Goal: Information Seeking & Learning: Learn about a topic

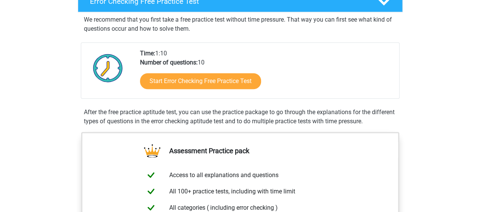
scroll to position [132, 0]
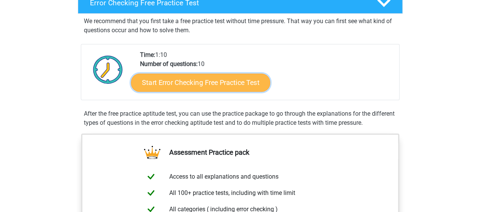
click at [192, 88] on link "Start Error Checking Free Practice Test" at bounding box center [200, 83] width 139 height 18
click at [168, 90] on link "Start Error Checking Free Practice Test" at bounding box center [200, 83] width 139 height 18
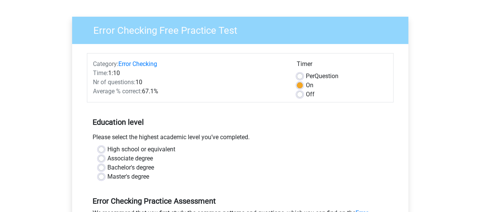
scroll to position [46, 0]
click at [306, 77] on label "Per Question" at bounding box center [322, 75] width 33 height 9
click at [301, 77] on input "Per Question" at bounding box center [300, 75] width 6 height 8
radio input "true"
click at [290, 88] on div "Average % correct: 67.1%" at bounding box center [189, 91] width 204 height 9
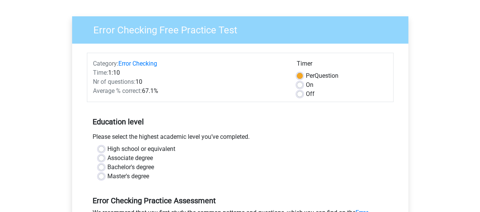
click at [279, 126] on h5 "Education level" at bounding box center [240, 121] width 295 height 15
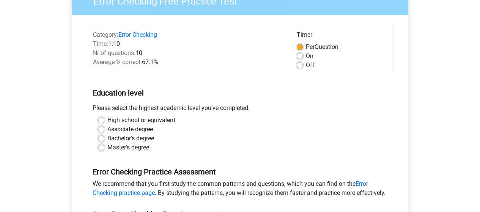
scroll to position [75, 0]
click at [306, 55] on label "On" at bounding box center [310, 55] width 8 height 9
click at [302, 55] on input "On" at bounding box center [300, 55] width 6 height 8
radio input "true"
click at [283, 74] on form "Category: Error Checking Time: 1:10 Nr of questions: 10 Average % correct: 67.1…" at bounding box center [240, 154] width 307 height 261
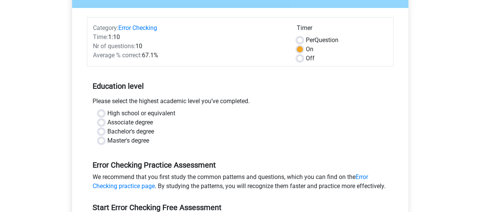
scroll to position [82, 0]
click at [107, 110] on label "High school or equivalent" at bounding box center [141, 113] width 68 height 9
click at [103, 110] on input "High school or equivalent" at bounding box center [101, 113] width 6 height 8
radio input "true"
click at [82, 139] on div "Category: Error Checking Time: 1:10 Nr of questions: 10 Average % correct: 67.1…" at bounding box center [240, 147] width 325 height 279
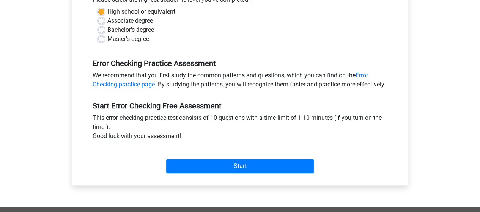
scroll to position [184, 0]
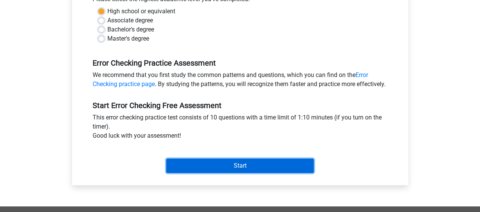
click at [202, 173] on input "Start" at bounding box center [240, 166] width 148 height 14
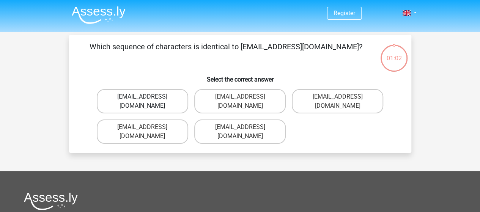
click at [165, 99] on label "Evy_Meade@jointmail.com.uk" at bounding box center [142, 101] width 91 height 24
click at [147, 99] on input "Evy_Meade@jointmail.com.uk" at bounding box center [144, 99] width 5 height 5
radio input "true"
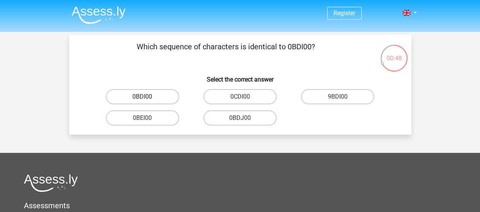
click at [158, 102] on label "0BDI00" at bounding box center [142, 96] width 73 height 15
click at [147, 102] on input "0BDI00" at bounding box center [144, 99] width 5 height 5
radio input "true"
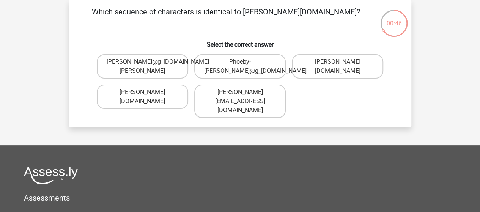
scroll to position [1, 0]
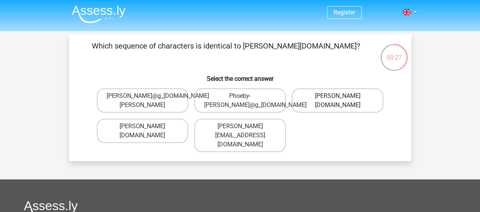
click at [310, 110] on label "Phoebe-Patterson@g_mail.gr" at bounding box center [337, 100] width 91 height 24
click at [338, 101] on input "Phoebe-Patterson@g_mail.gr" at bounding box center [340, 98] width 5 height 5
radio input "true"
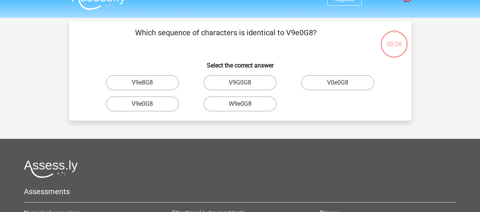
scroll to position [12, 0]
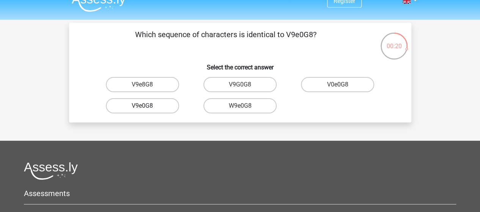
click at [159, 107] on label "V9e0G8" at bounding box center [142, 105] width 73 height 15
click at [147, 107] on input "V9e0G8" at bounding box center [144, 108] width 5 height 5
radio input "true"
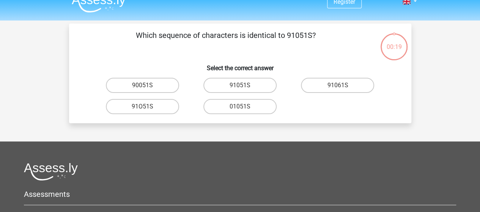
scroll to position [0, 0]
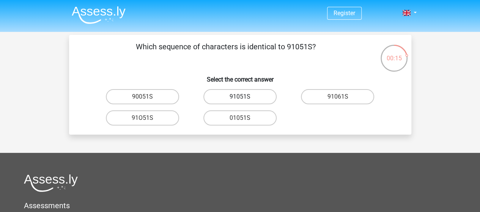
click at [228, 101] on label "91051S" at bounding box center [239, 96] width 73 height 15
click at [240, 101] on input "91051S" at bounding box center [242, 99] width 5 height 5
radio input "true"
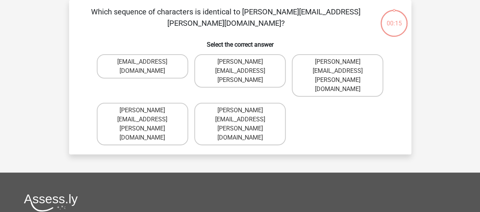
scroll to position [3, 0]
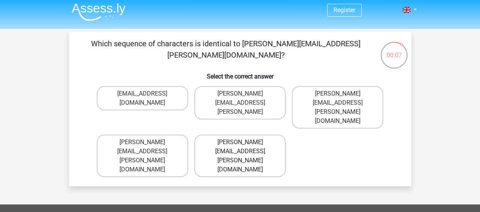
click at [228, 135] on label "Connor.Paterson@mailme.com" at bounding box center [239, 156] width 91 height 43
click at [240, 142] on input "Connor.Paterson@mailme.com" at bounding box center [242, 144] width 5 height 5
radio input "true"
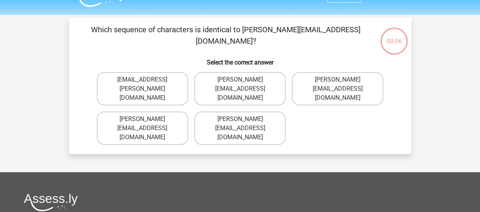
scroll to position [17, 0]
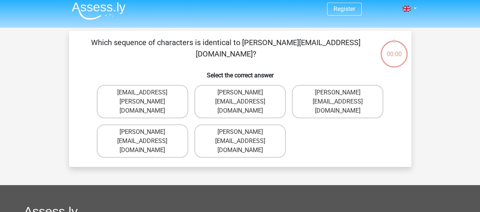
scroll to position [2, 0]
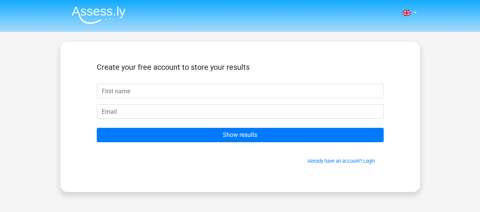
click at [170, 97] on input "text" at bounding box center [240, 91] width 287 height 14
type input "a"
type input "[PERSON_NAME]"
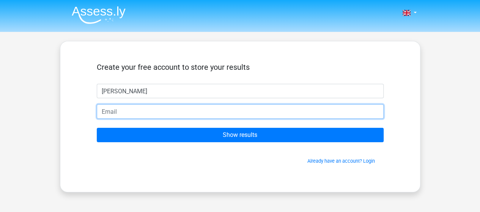
click at [223, 109] on input "email" at bounding box center [240, 111] width 287 height 14
type input "[EMAIL_ADDRESS][DOMAIN_NAME]"
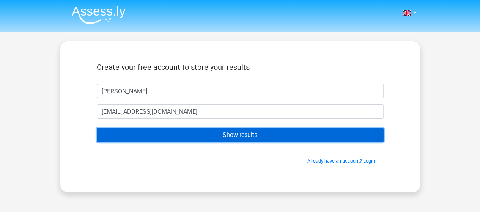
click at [178, 134] on input "Show results" at bounding box center [240, 135] width 287 height 14
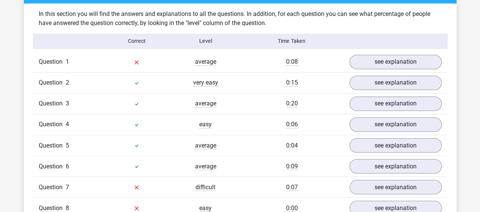
scroll to position [591, 0]
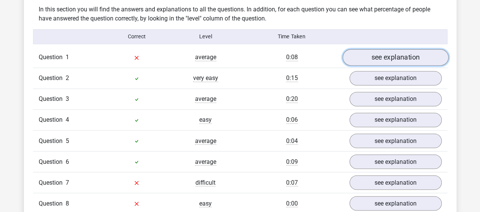
click at [356, 59] on link "see explanation" at bounding box center [395, 57] width 106 height 17
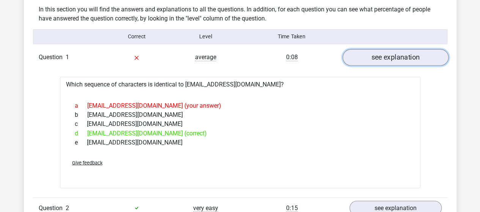
click at [356, 59] on link "see explanation" at bounding box center [395, 57] width 106 height 17
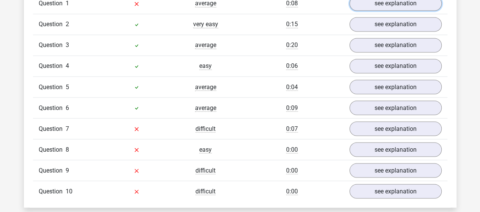
scroll to position [644, 0]
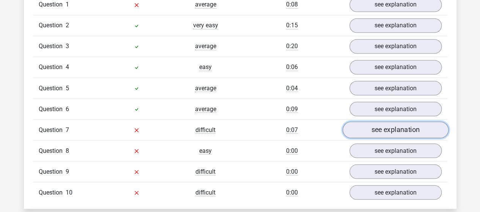
click at [391, 131] on link "see explanation" at bounding box center [395, 129] width 106 height 17
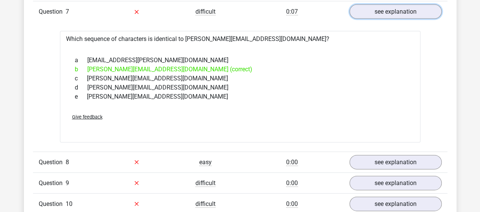
scroll to position [724, 0]
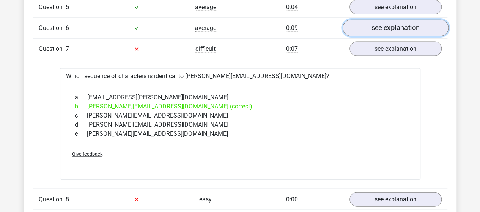
click at [412, 26] on link "see explanation" at bounding box center [395, 28] width 106 height 17
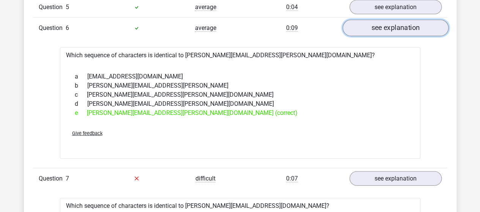
click at [412, 26] on link "see explanation" at bounding box center [395, 28] width 106 height 17
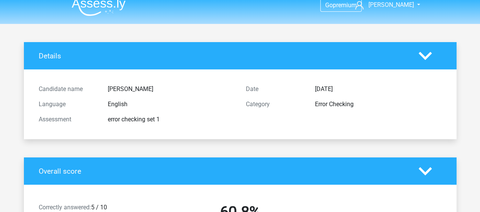
scroll to position [0, 0]
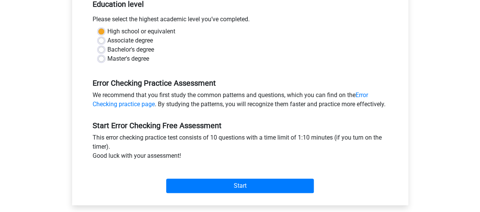
scroll to position [164, 0]
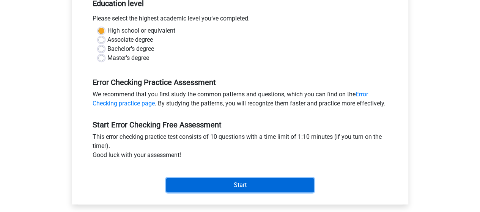
click at [201, 190] on input "Start" at bounding box center [240, 185] width 148 height 14
click at [214, 192] on input "Start" at bounding box center [240, 185] width 148 height 14
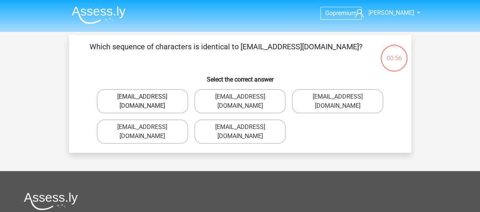
click at [169, 99] on label "[EMAIL_ADDRESS][DOMAIN_NAME]" at bounding box center [142, 101] width 91 height 24
click at [147, 99] on input "[EMAIL_ADDRESS][DOMAIN_NAME]" at bounding box center [144, 99] width 5 height 5
radio input "true"
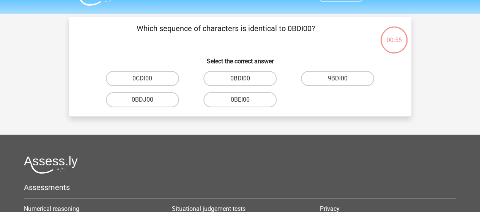
scroll to position [17, 0]
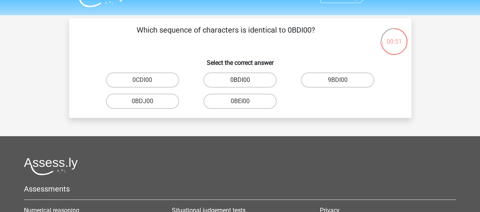
click at [253, 83] on label "0BDI00" at bounding box center [239, 79] width 73 height 15
click at [245, 83] on input "0BDI00" at bounding box center [242, 82] width 5 height 5
radio input "true"
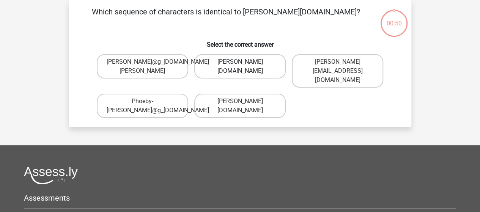
scroll to position [19, 0]
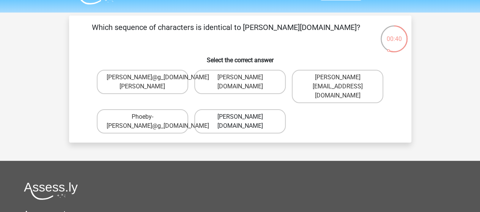
click at [263, 123] on label "[PERSON_NAME][DOMAIN_NAME]" at bounding box center [239, 121] width 91 height 24
click at [245, 122] on input "[PERSON_NAME][DOMAIN_NAME]" at bounding box center [242, 119] width 5 height 5
radio input "true"
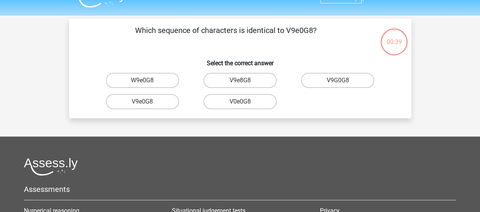
scroll to position [16, 0]
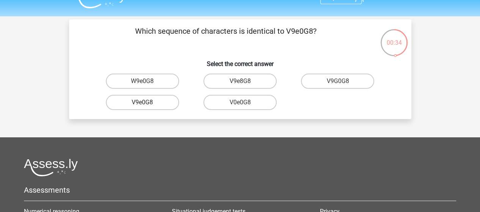
click at [153, 105] on label "V9e0G8" at bounding box center [142, 102] width 73 height 15
click at [147, 105] on input "V9e0G8" at bounding box center [144, 104] width 5 height 5
radio input "true"
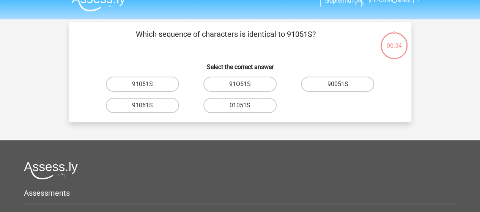
scroll to position [12, 0]
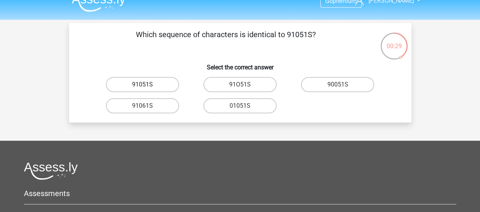
click at [159, 88] on label "91051S" at bounding box center [142, 84] width 73 height 15
click at [147, 88] on input "91051S" at bounding box center [144, 87] width 5 height 5
radio input "true"
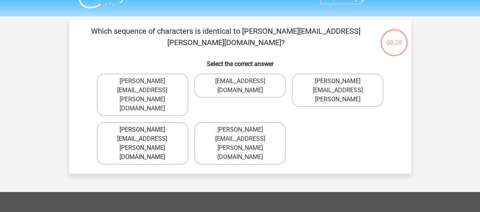
scroll to position [15, 0]
click at [164, 86] on label "[PERSON_NAME][EMAIL_ADDRESS][PERSON_NAME][DOMAIN_NAME]" at bounding box center [142, 95] width 91 height 43
click at [147, 86] on input "[PERSON_NAME][EMAIL_ADDRESS][PERSON_NAME][DOMAIN_NAME]" at bounding box center [144, 84] width 5 height 5
radio input "true"
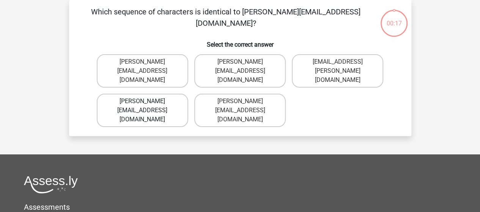
scroll to position [17, 0]
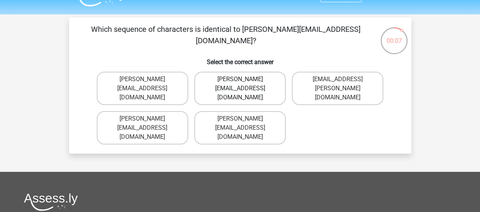
click at [249, 94] on label "[PERSON_NAME][EMAIL_ADDRESS][DOMAIN_NAME]" at bounding box center [239, 88] width 91 height 33
click at [245, 84] on input "[PERSON_NAME][EMAIL_ADDRESS][DOMAIN_NAME]" at bounding box center [242, 81] width 5 height 5
radio input "true"
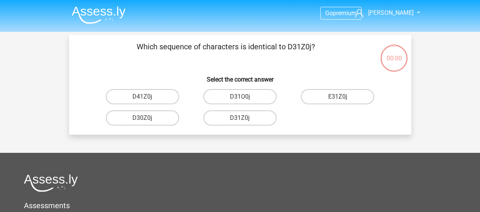
scroll to position [17, 0]
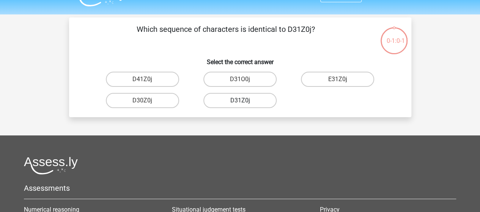
click at [236, 106] on label "D31Z0j" at bounding box center [239, 100] width 73 height 15
click at [240, 105] on input "D31Z0j" at bounding box center [242, 103] width 5 height 5
radio input "true"
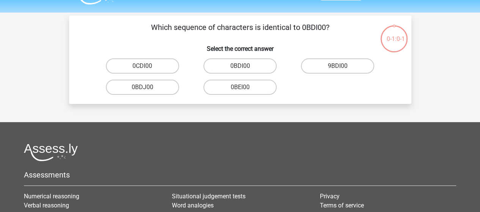
scroll to position [0, 0]
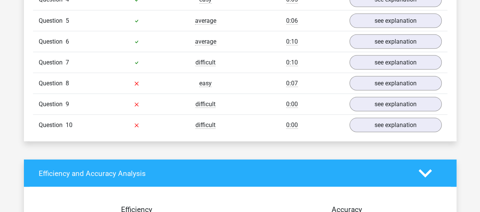
scroll to position [712, 0]
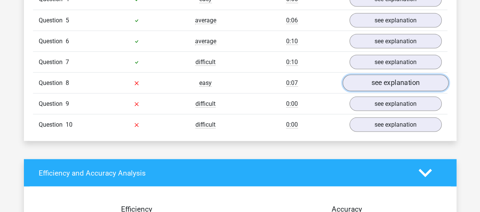
click at [380, 76] on link "see explanation" at bounding box center [395, 82] width 106 height 17
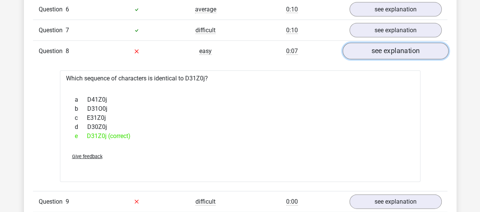
scroll to position [732, 0]
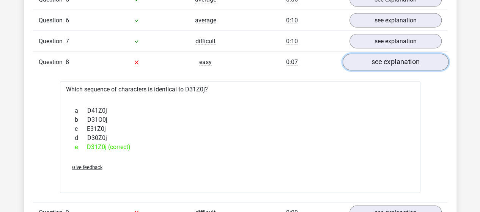
click at [379, 63] on link "see explanation" at bounding box center [395, 62] width 106 height 17
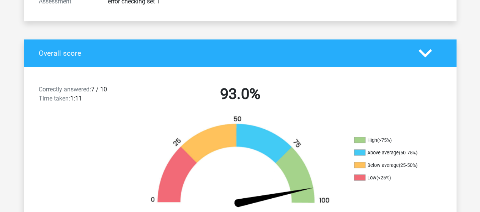
scroll to position [0, 0]
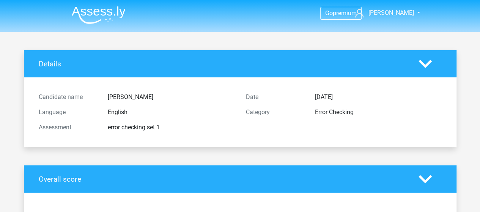
click at [97, 6] on img at bounding box center [99, 15] width 54 height 18
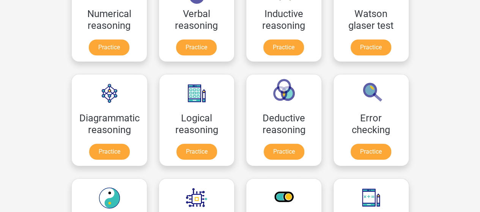
scroll to position [157, 0]
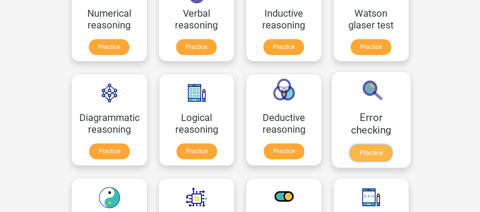
click at [357, 148] on link "Practice" at bounding box center [370, 153] width 43 height 17
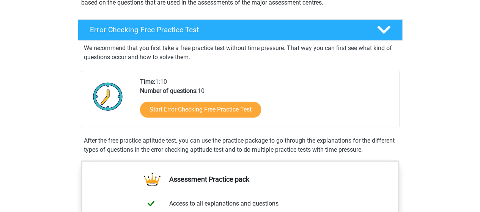
scroll to position [108, 0]
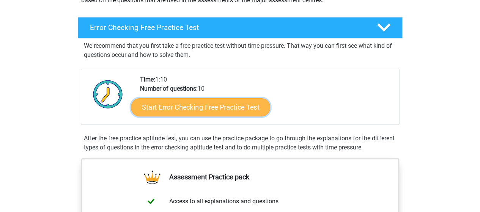
click at [238, 104] on link "Start Error Checking Free Practice Test" at bounding box center [200, 107] width 139 height 18
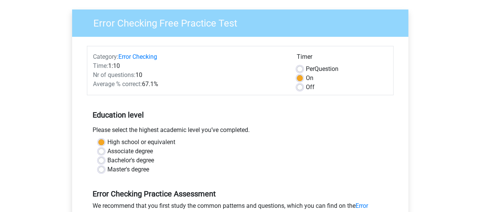
scroll to position [55, 0]
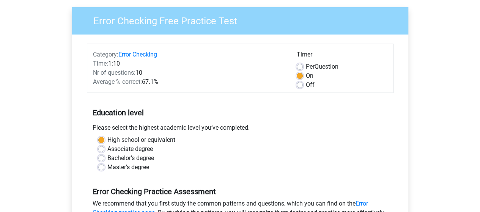
click at [306, 68] on label "Per Question" at bounding box center [322, 66] width 33 height 9
click at [301, 68] on input "Per Question" at bounding box center [300, 66] width 6 height 8
radio input "true"
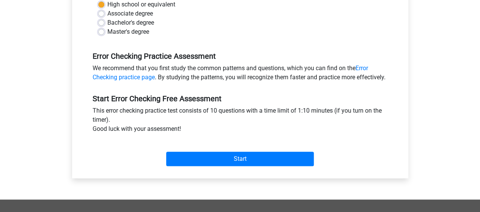
scroll to position [191, 0]
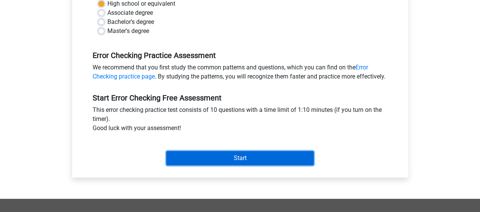
click at [246, 164] on input "Start" at bounding box center [240, 158] width 148 height 14
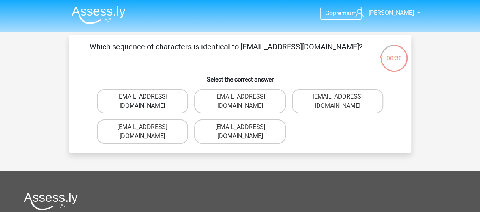
click at [168, 101] on label "[EMAIL_ADDRESS][DOMAIN_NAME]" at bounding box center [142, 101] width 91 height 24
click at [147, 101] on input "[EMAIL_ADDRESS][DOMAIN_NAME]" at bounding box center [144, 99] width 5 height 5
radio input "true"
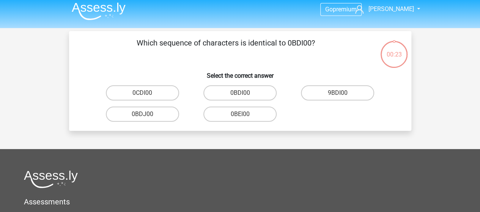
scroll to position [3, 0]
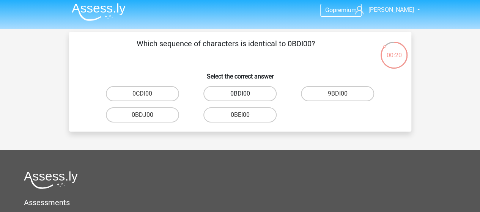
click at [231, 98] on label "0BDI00" at bounding box center [239, 93] width 73 height 15
click at [240, 98] on input "0BDI00" at bounding box center [242, 96] width 5 height 5
radio input "true"
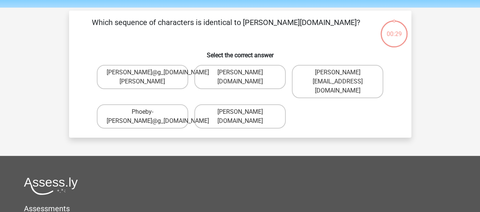
scroll to position [24, 0]
click at [252, 113] on label "Phoebe-Patterson@g_mail.gr" at bounding box center [239, 117] width 91 height 24
click at [245, 113] on input "Phoebe-Patterson@g_mail.gr" at bounding box center [242, 114] width 5 height 5
radio input "true"
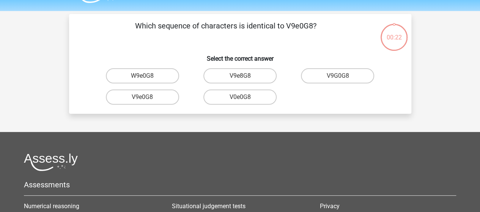
scroll to position [20, 0]
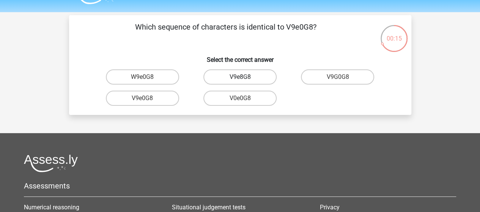
click at [255, 79] on label "V9e8G8" at bounding box center [239, 76] width 73 height 15
click at [245, 79] on input "V9e8G8" at bounding box center [242, 79] width 5 height 5
radio input "true"
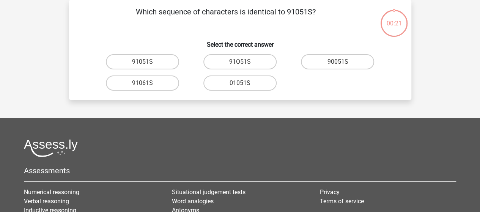
scroll to position [23, 0]
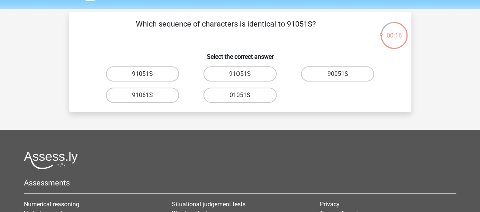
click at [154, 79] on label "91051S" at bounding box center [142, 73] width 73 height 15
click at [147, 79] on input "91051S" at bounding box center [144, 76] width 5 height 5
radio input "true"
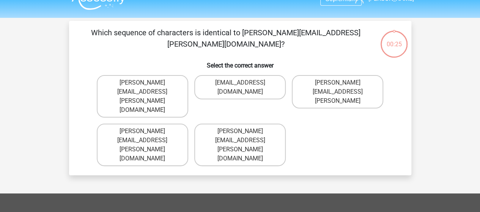
scroll to position [14, 0]
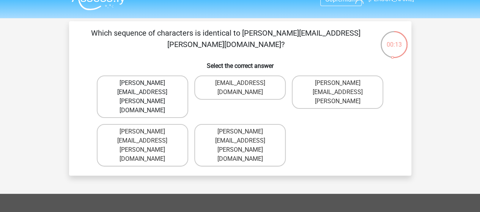
click at [160, 89] on label "Connor.Paterson@mailme.com" at bounding box center [142, 97] width 91 height 43
click at [147, 88] on input "Connor.Paterson@mailme.com" at bounding box center [144, 85] width 5 height 5
radio input "true"
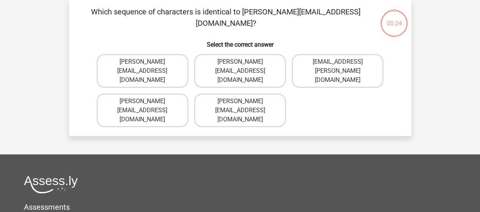
scroll to position [12, 0]
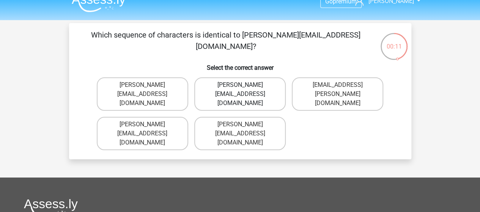
click at [220, 96] on label "Ava-Carroll@mailme.uk.com" at bounding box center [239, 93] width 91 height 33
click at [240, 90] on input "Ava-Carroll@mailme.uk.com" at bounding box center [242, 87] width 5 height 5
radio input "true"
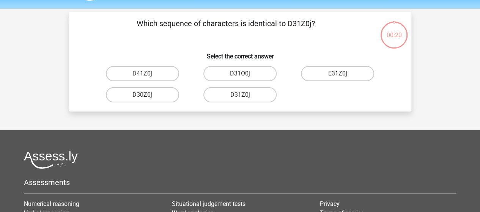
scroll to position [23, 0]
click at [214, 97] on label "D31Z0j" at bounding box center [239, 95] width 73 height 15
click at [240, 97] on input "D31Z0j" at bounding box center [242, 97] width 5 height 5
radio input "true"
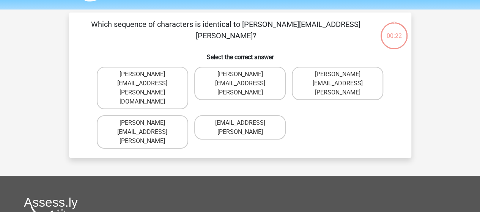
scroll to position [22, 0]
click at [150, 116] on label "Arthur.Bradley@mailme.coo" at bounding box center [142, 132] width 91 height 33
click at [147, 123] on input "Arthur.Bradley@mailme.coo" at bounding box center [144, 125] width 5 height 5
radio input "true"
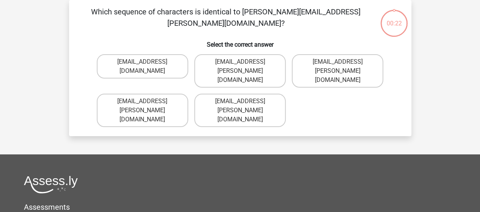
scroll to position [9, 0]
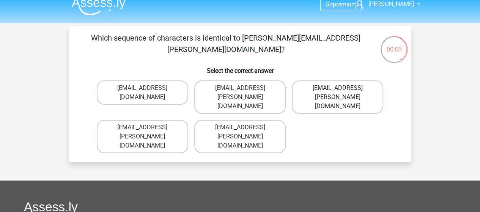
click at [316, 93] on label "Theo+Sadler@Gmail.uk.com" at bounding box center [337, 96] width 91 height 33
click at [338, 93] on input "Theo+Sadler@Gmail.uk.com" at bounding box center [340, 90] width 5 height 5
radio input "true"
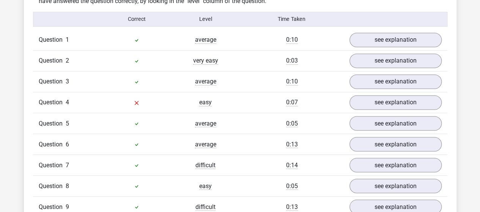
scroll to position [652, 0]
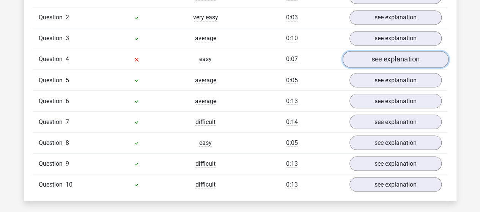
click at [382, 52] on link "see explanation" at bounding box center [395, 59] width 106 height 17
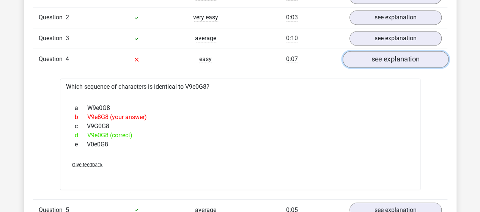
click at [363, 57] on link "see explanation" at bounding box center [395, 59] width 106 height 17
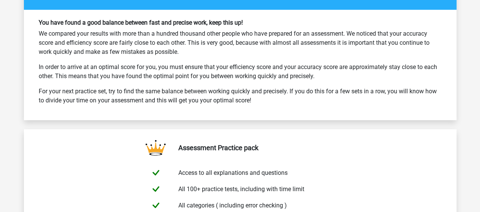
scroll to position [1144, 0]
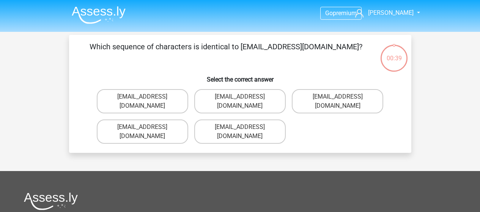
scroll to position [9, 0]
